Goal: Information Seeking & Learning: Learn about a topic

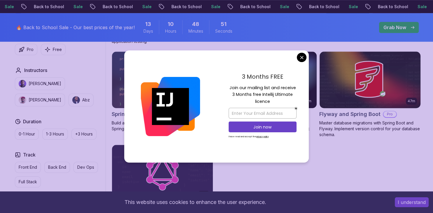
scroll to position [452, 0]
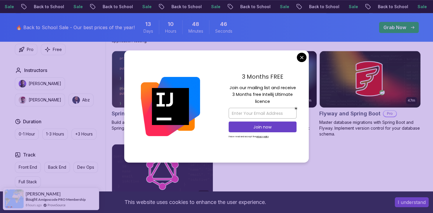
click at [304, 60] on body "Sale Back to School Sale Back to School Sale Back to School Sale Back to School…" at bounding box center [216, 45] width 433 height 995
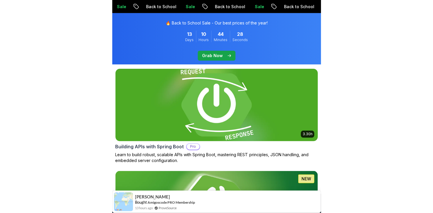
scroll to position [0, 0]
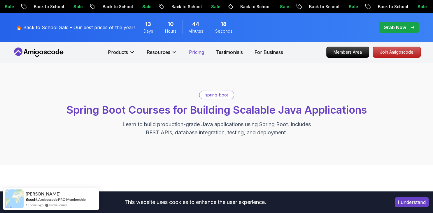
click at [190, 53] on p "Pricing" at bounding box center [196, 52] width 15 height 7
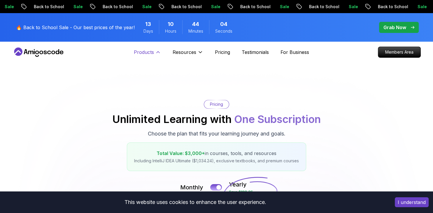
click at [150, 55] on p "Products" at bounding box center [144, 52] width 20 height 7
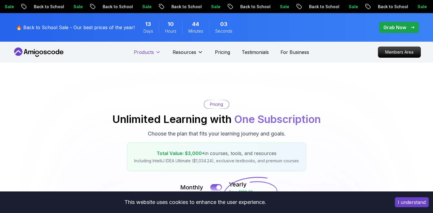
click at [150, 55] on p "Products" at bounding box center [144, 52] width 20 height 7
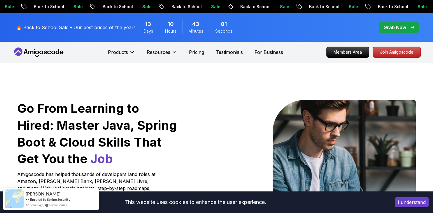
click at [47, 52] on icon at bounding box center [39, 52] width 53 height 9
